Goal: Go to known website

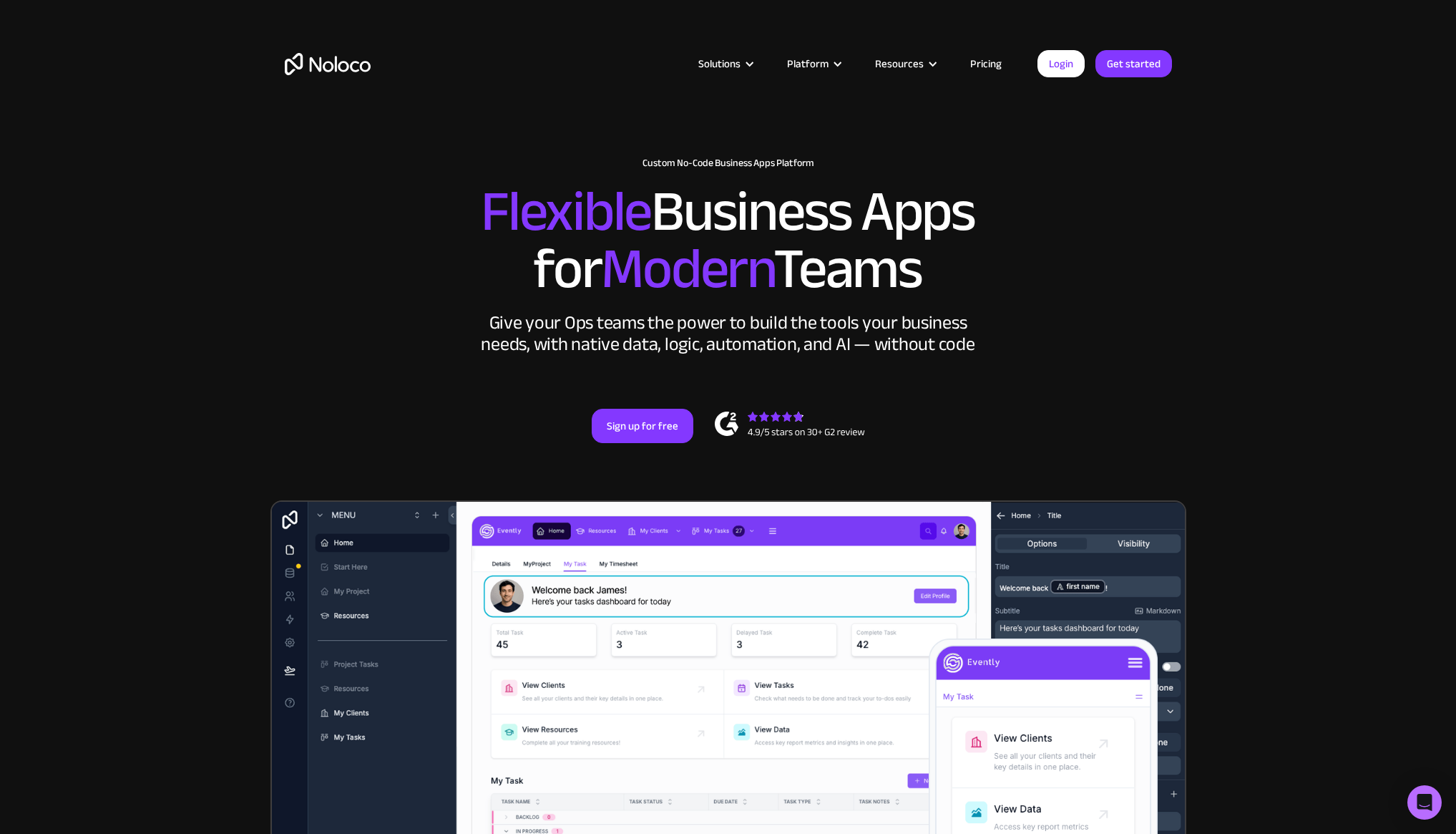
click at [1059, 63] on link "Login" at bounding box center [1061, 63] width 48 height 27
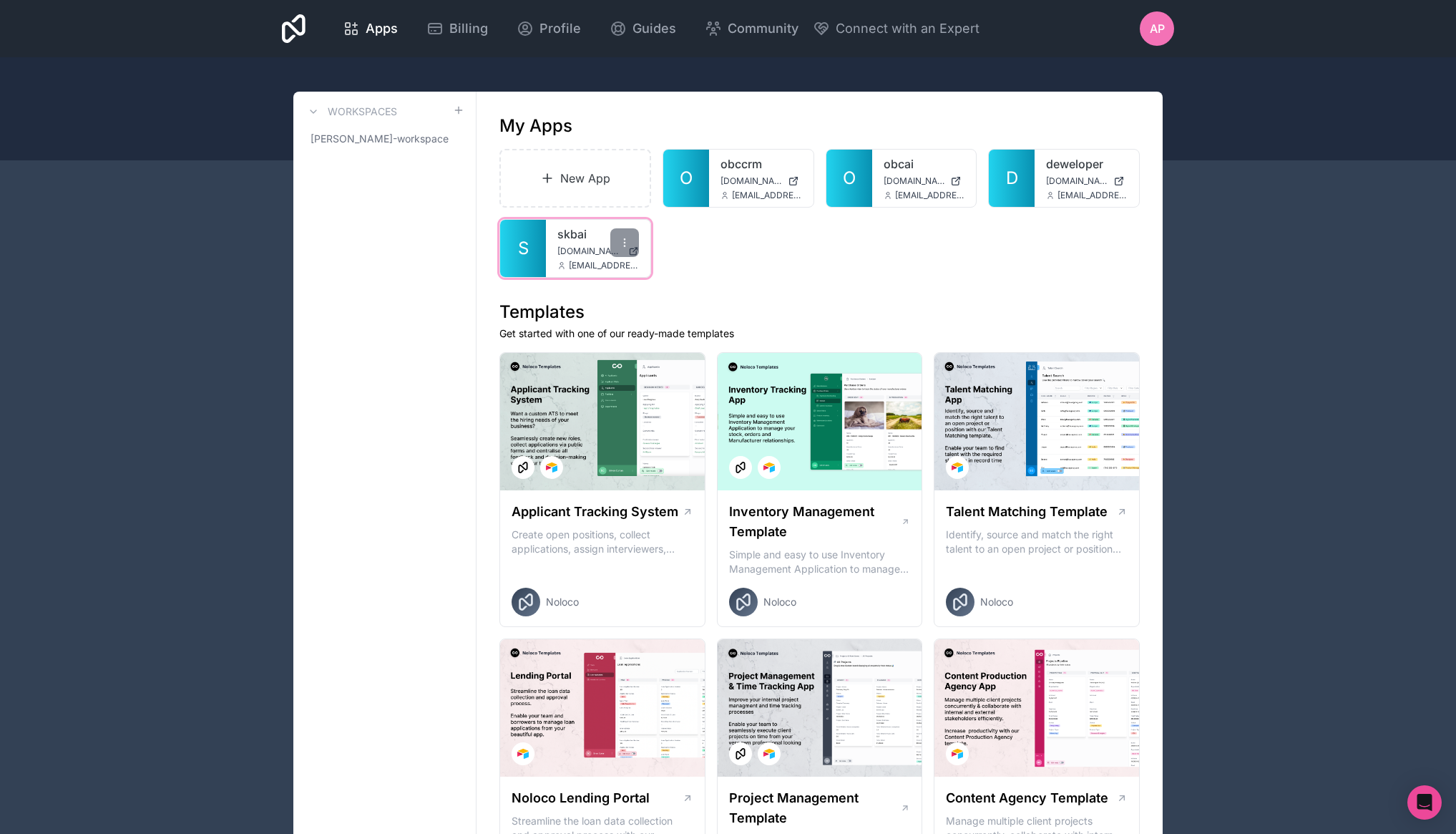
click at [590, 240] on link "skbai" at bounding box center [598, 234] width 82 height 18
